Goal: Information Seeking & Learning: Learn about a topic

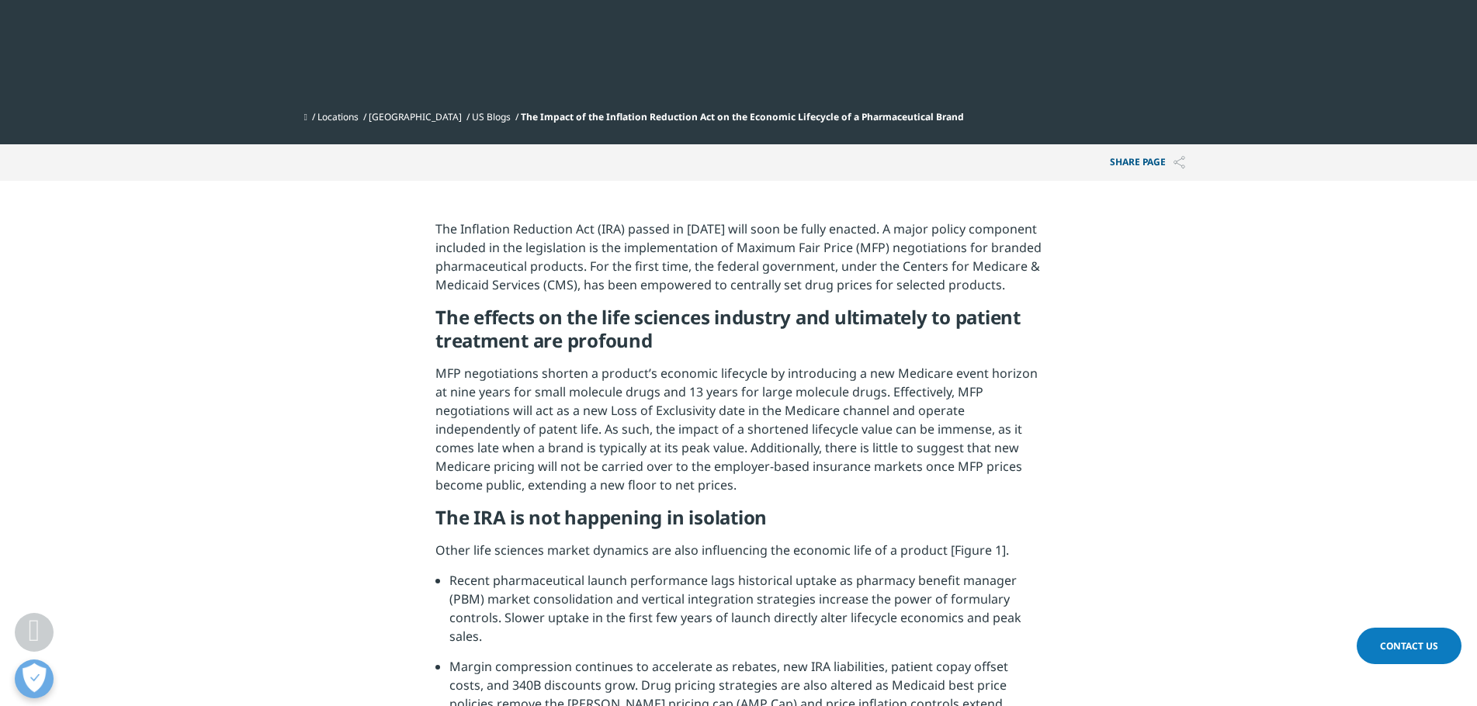
scroll to position [466, 0]
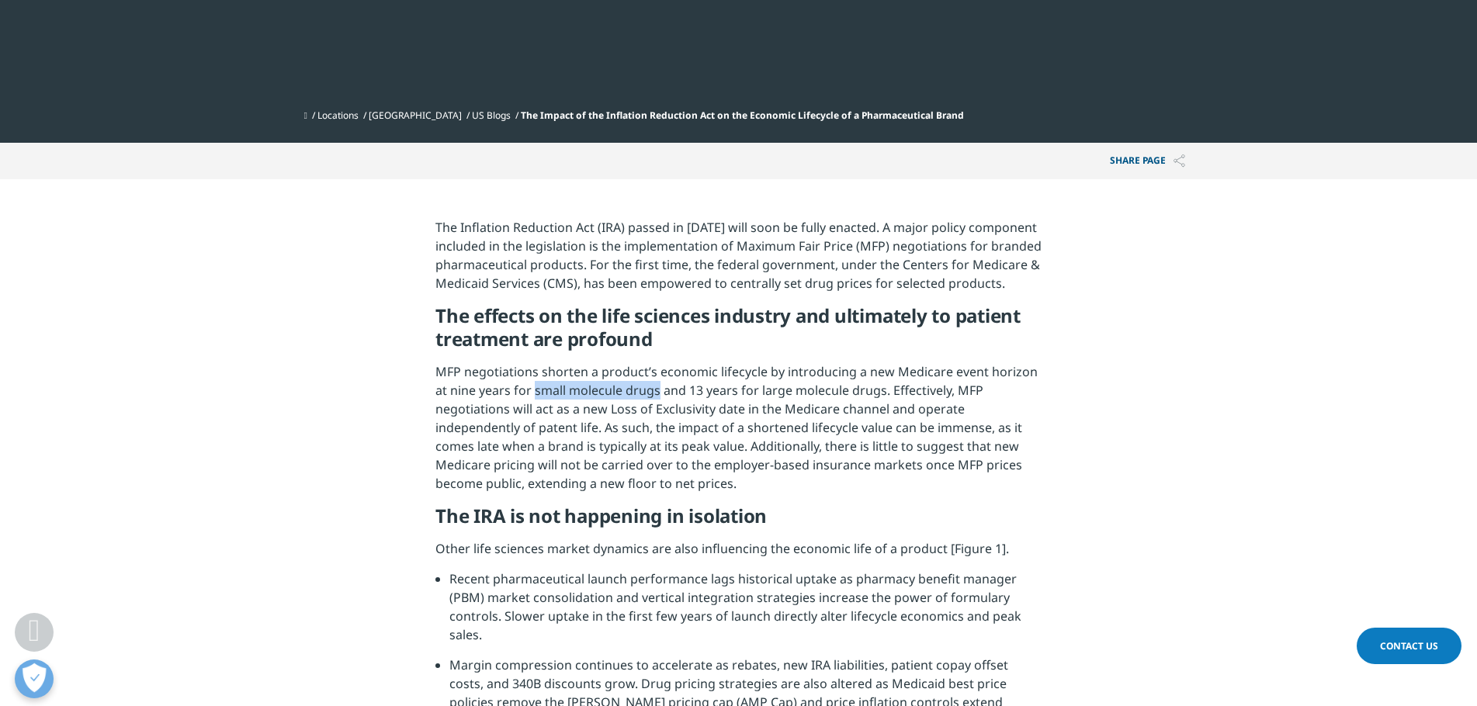
drag, startPoint x: 535, startPoint y: 390, endPoint x: 657, endPoint y: 392, distance: 121.9
click at [657, 392] on p "MFP negotiations shorten a product’s economic lifecycle by introducing a new Me…" at bounding box center [738, 433] width 606 height 142
drag, startPoint x: 759, startPoint y: 386, endPoint x: 882, endPoint y: 392, distance: 123.5
click at [882, 392] on p "MFP negotiations shorten a product’s economic lifecycle by introducing a new Me…" at bounding box center [738, 433] width 606 height 142
drag, startPoint x: 532, startPoint y: 391, endPoint x: 657, endPoint y: 389, distance: 125.0
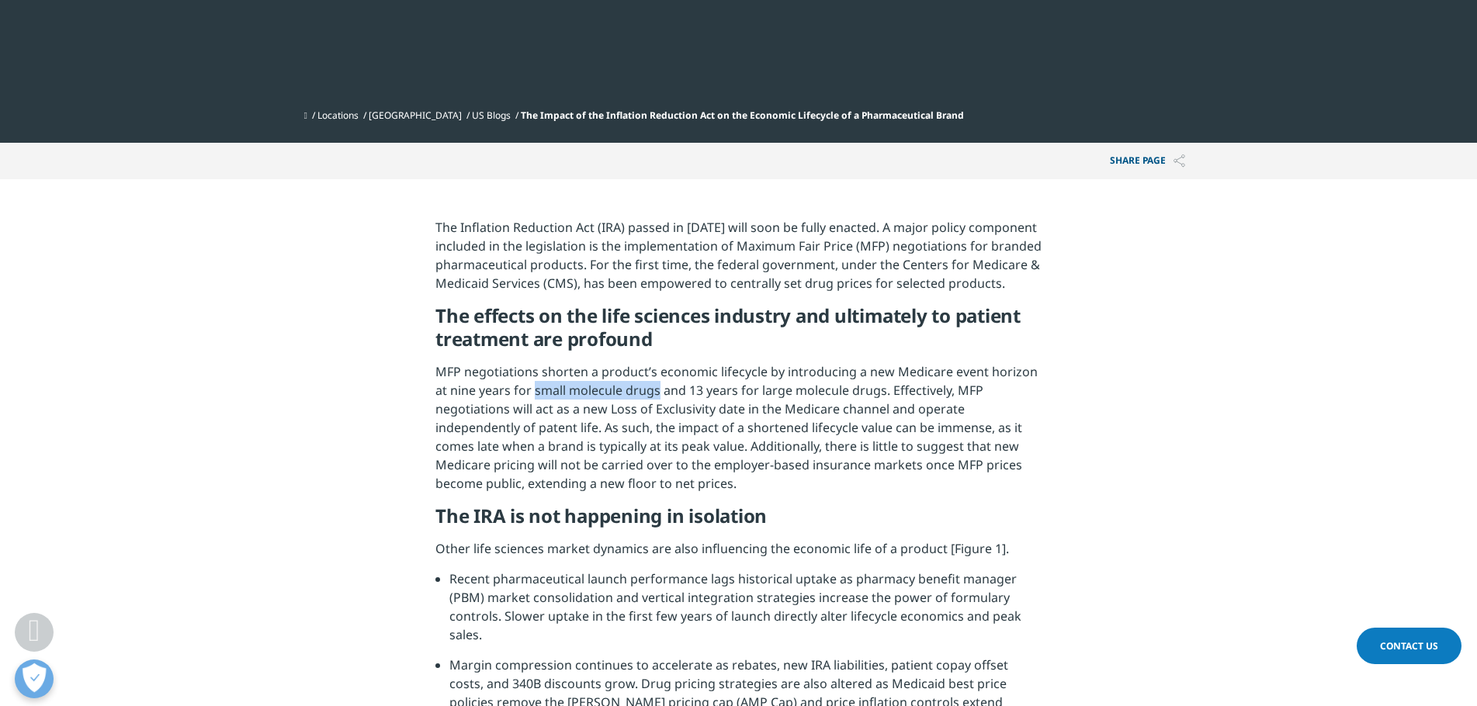
click at [657, 389] on p "MFP negotiations shorten a product’s economic lifecycle by introducing a new Me…" at bounding box center [738, 433] width 606 height 142
click at [712, 404] on p "MFP negotiations shorten a product’s economic lifecycle by introducing a new Me…" at bounding box center [738, 433] width 606 height 142
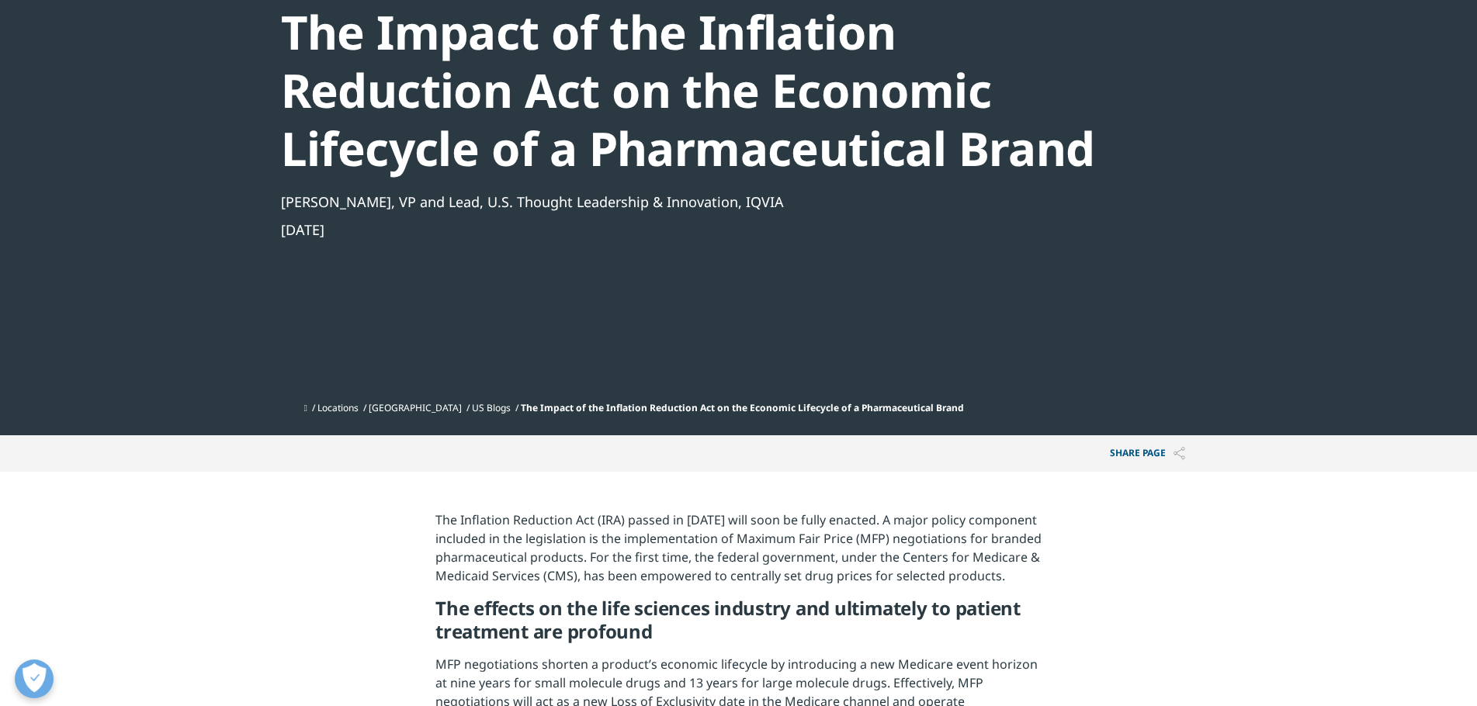
scroll to position [0, 0]
